Goal: Information Seeking & Learning: Learn about a topic

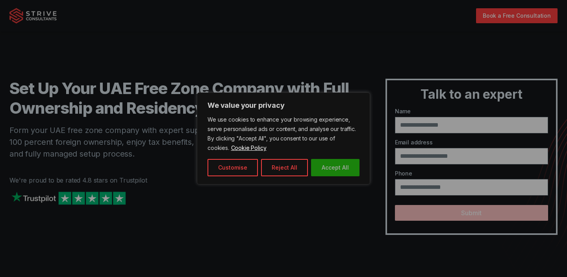
click at [344, 168] on button "Accept All" at bounding box center [335, 167] width 48 height 17
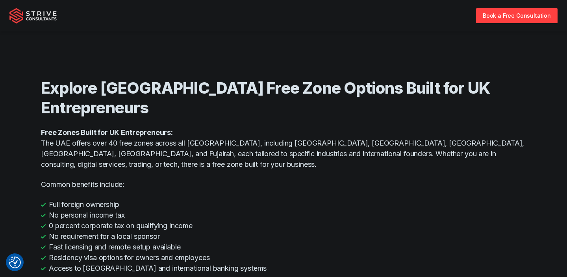
scroll to position [598, 0]
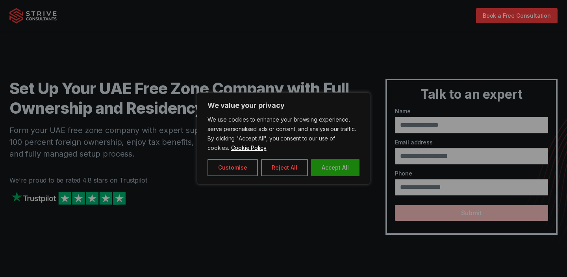
click at [327, 166] on button "Accept All" at bounding box center [335, 167] width 48 height 17
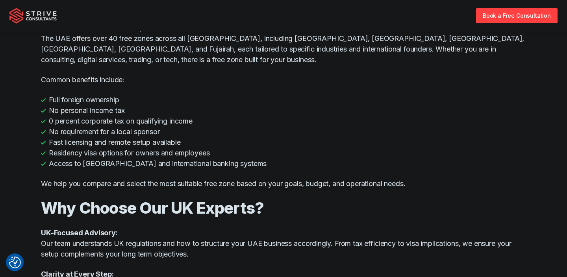
scroll to position [591, 0]
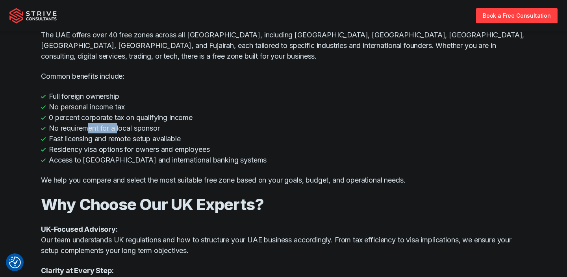
drag, startPoint x: 91, startPoint y: 96, endPoint x: 120, endPoint y: 96, distance: 29.5
click at [120, 123] on li "No requirement for a local sponsor" at bounding box center [283, 128] width 485 height 11
drag, startPoint x: 61, startPoint y: 111, endPoint x: 109, endPoint y: 104, distance: 48.8
click at [108, 133] on li "Fast licensing and remote setup available" at bounding box center [283, 138] width 485 height 11
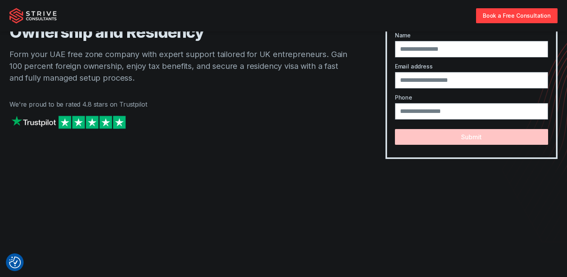
scroll to position [0, 0]
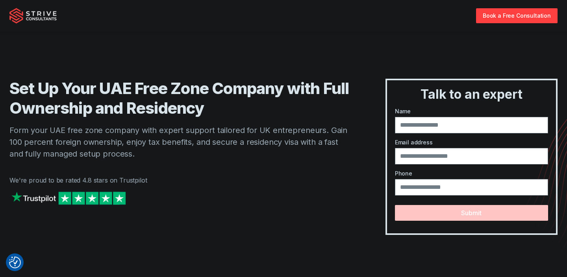
click at [41, 15] on img at bounding box center [32, 16] width 47 height 16
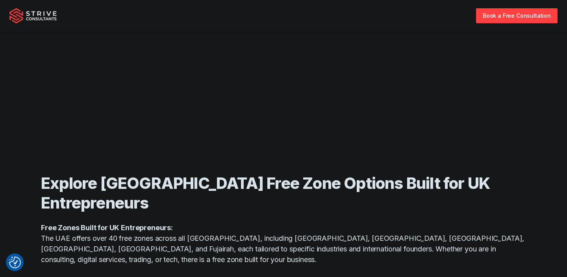
scroll to position [391, 0]
